Goal: Information Seeking & Learning: Learn about a topic

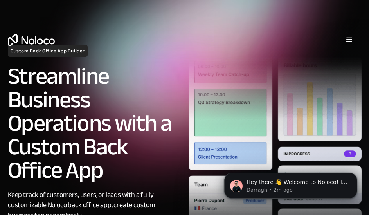
click at [353, 37] on div "menu" at bounding box center [349, 39] width 9 height 9
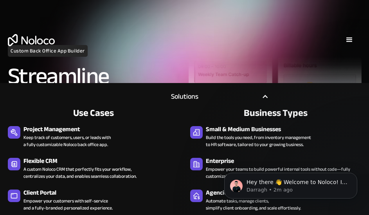
click at [259, 95] on div "Solutions" at bounding box center [184, 97] width 165 height 12
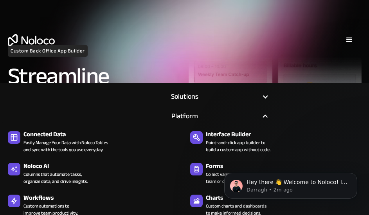
click at [266, 114] on div at bounding box center [265, 116] width 7 height 7
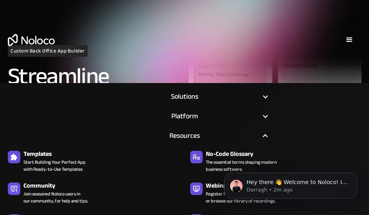
click at [264, 134] on div at bounding box center [265, 135] width 7 height 7
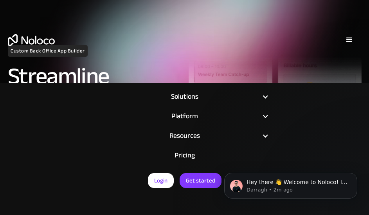
click at [204, 156] on link "Pricing" at bounding box center [184, 156] width 185 height 20
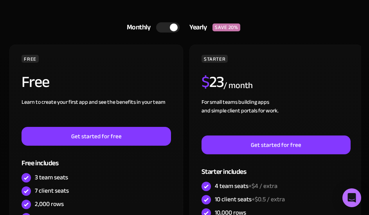
scroll to position [157, 0]
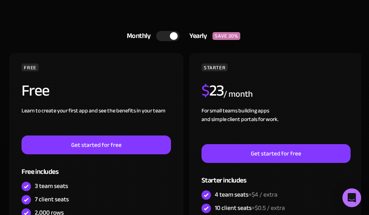
click at [168, 37] on div at bounding box center [168, 36] width 24 height 10
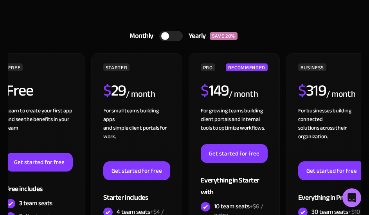
click at [167, 37] on div at bounding box center [165, 36] width 8 height 8
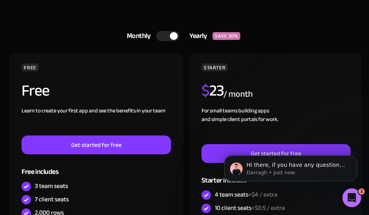
scroll to position [0, 0]
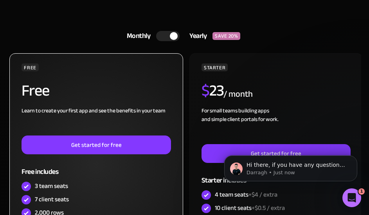
click at [180, 67] on div "FREE Free Learn to create your first app and see the benefits in your team ‍ Ge…" at bounding box center [96, 164] width 174 height 222
